Goal: Navigation & Orientation: Find specific page/section

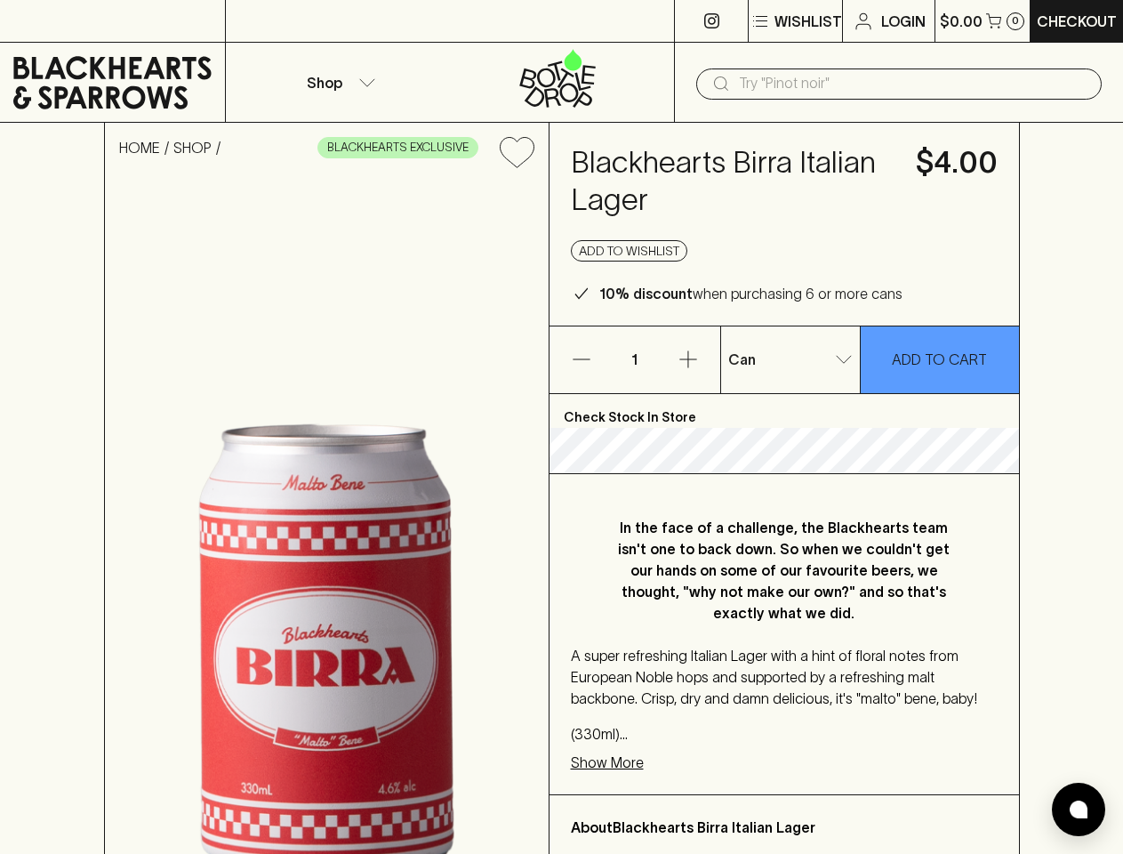
click at [794, 21] on p "Wishlist" at bounding box center [808, 21] width 68 height 21
